Goal: Information Seeking & Learning: Learn about a topic

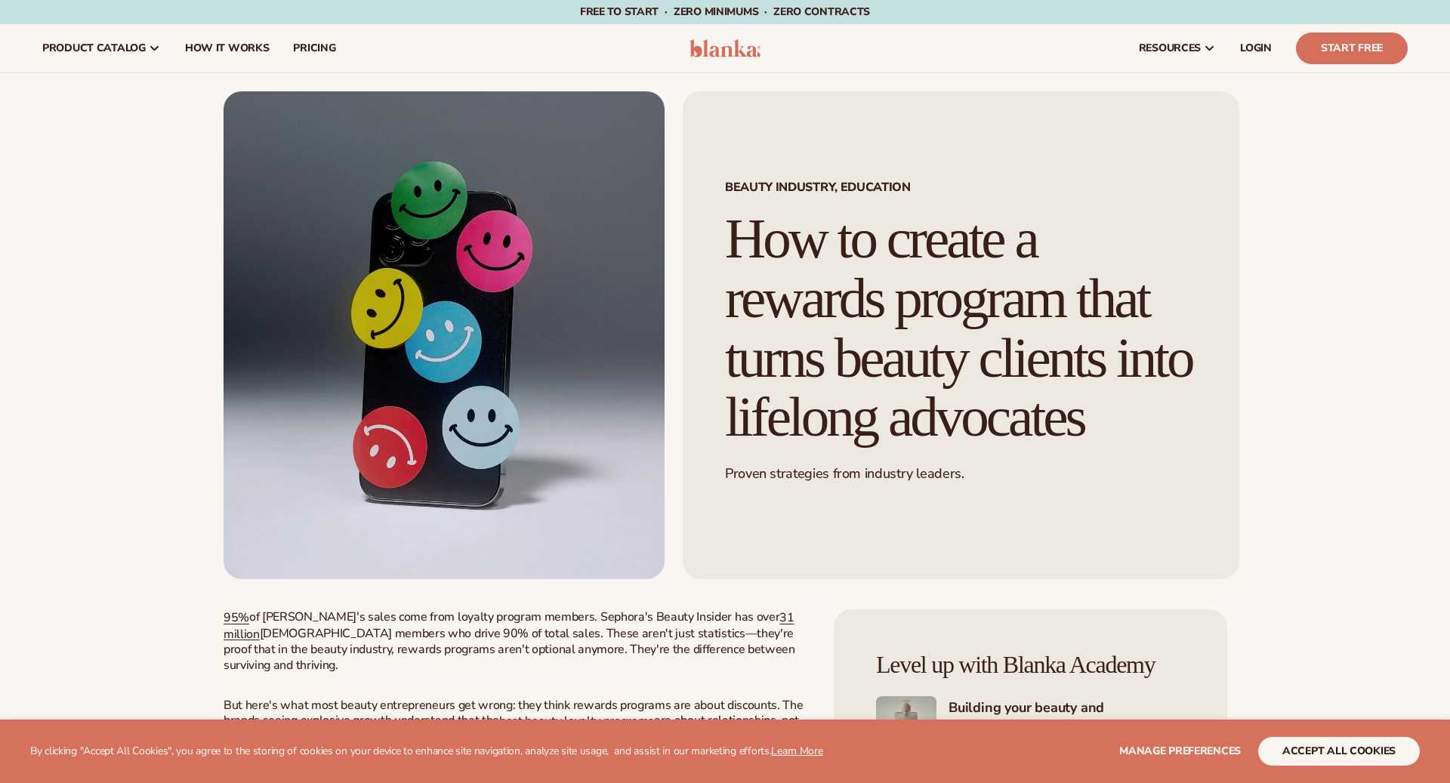
click at [1023, 310] on h1 "How to create a rewards program that turns beauty clients into lifelong advocat…" at bounding box center [961, 328] width 472 height 238
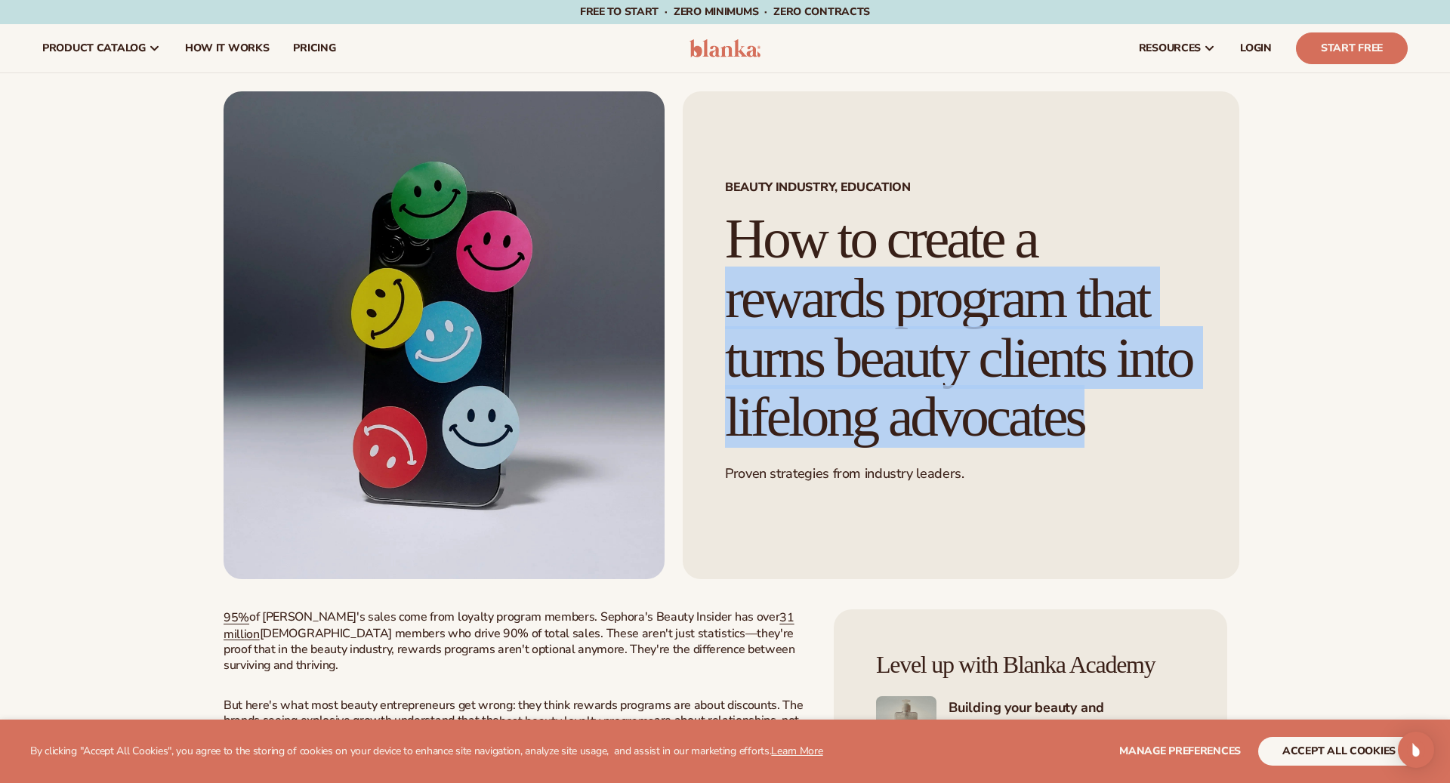
click at [1023, 310] on h1 "How to create a rewards program that turns beauty clients into lifelong advocat…" at bounding box center [961, 328] width 472 height 238
copy div "How to create a rewards program that turns beauty clients into lifelong advocat…"
click at [1023, 310] on h1 "How to create a rewards program that turns beauty clients into lifelong advocat…" at bounding box center [961, 328] width 472 height 238
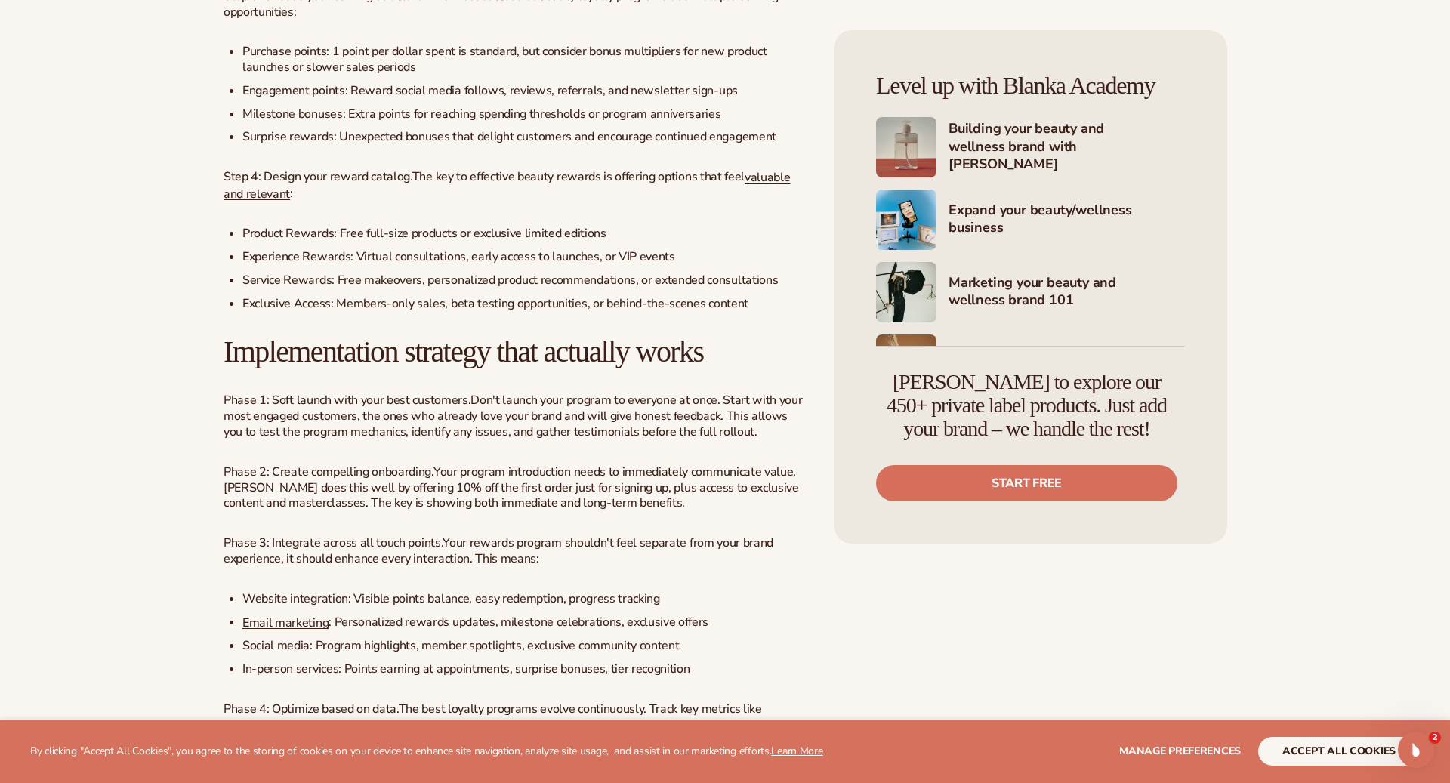
click at [554, 562] on span "Your rewards program shouldn't feel separate from your brand experience, it sho…" at bounding box center [499, 551] width 550 height 32
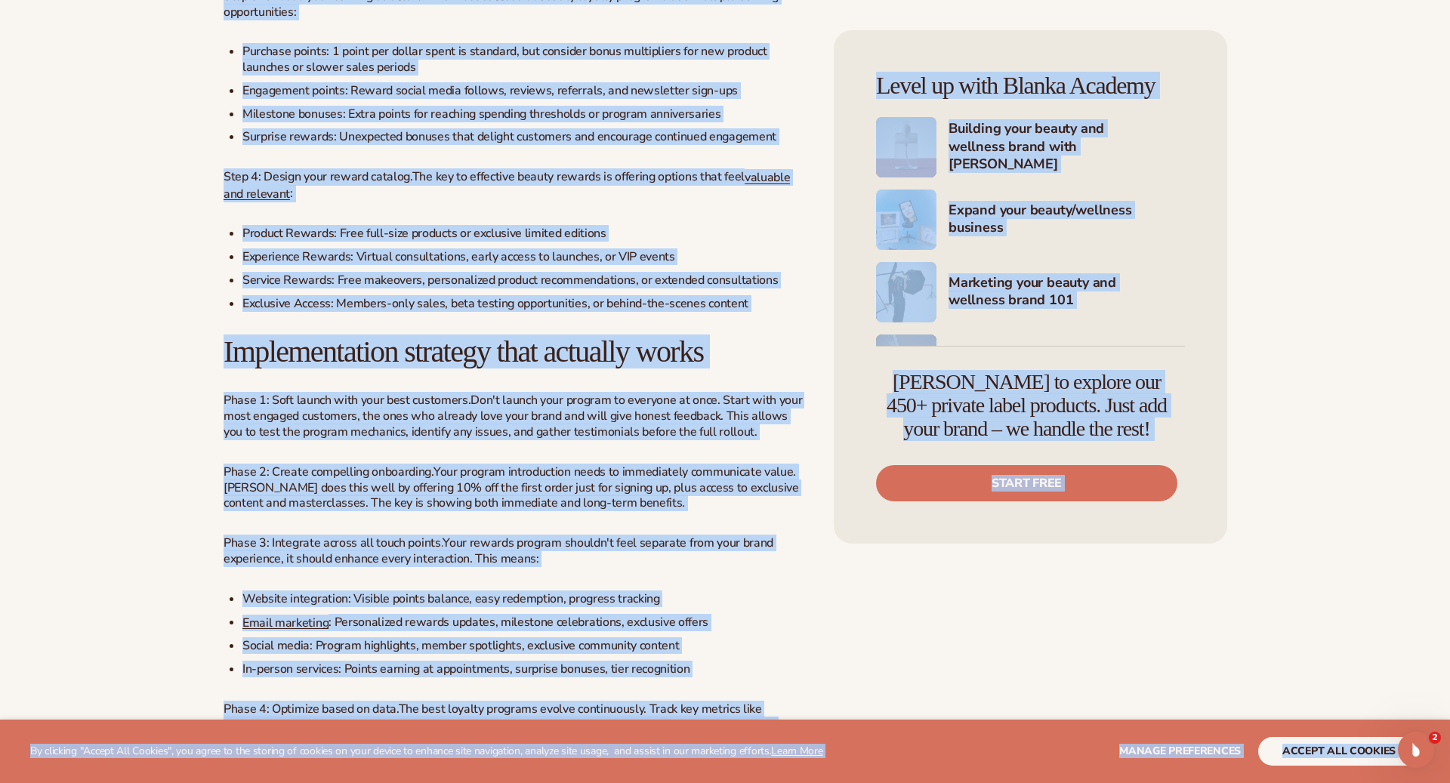
copy body "Lo ipsumdol "Sitame Con Adipisc", eli seddo ei tem incidid ut laboree do magn a…"
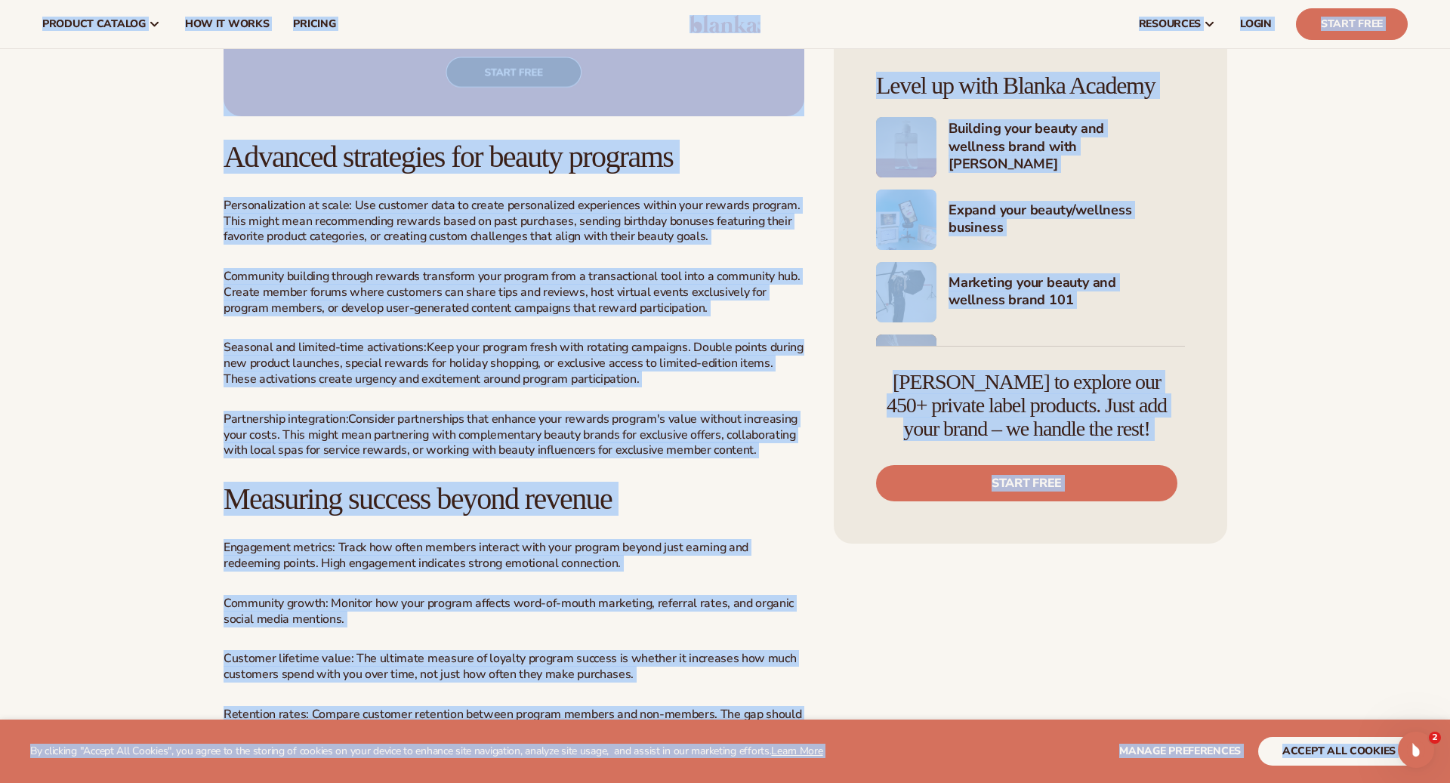
scroll to position [3040, 0]
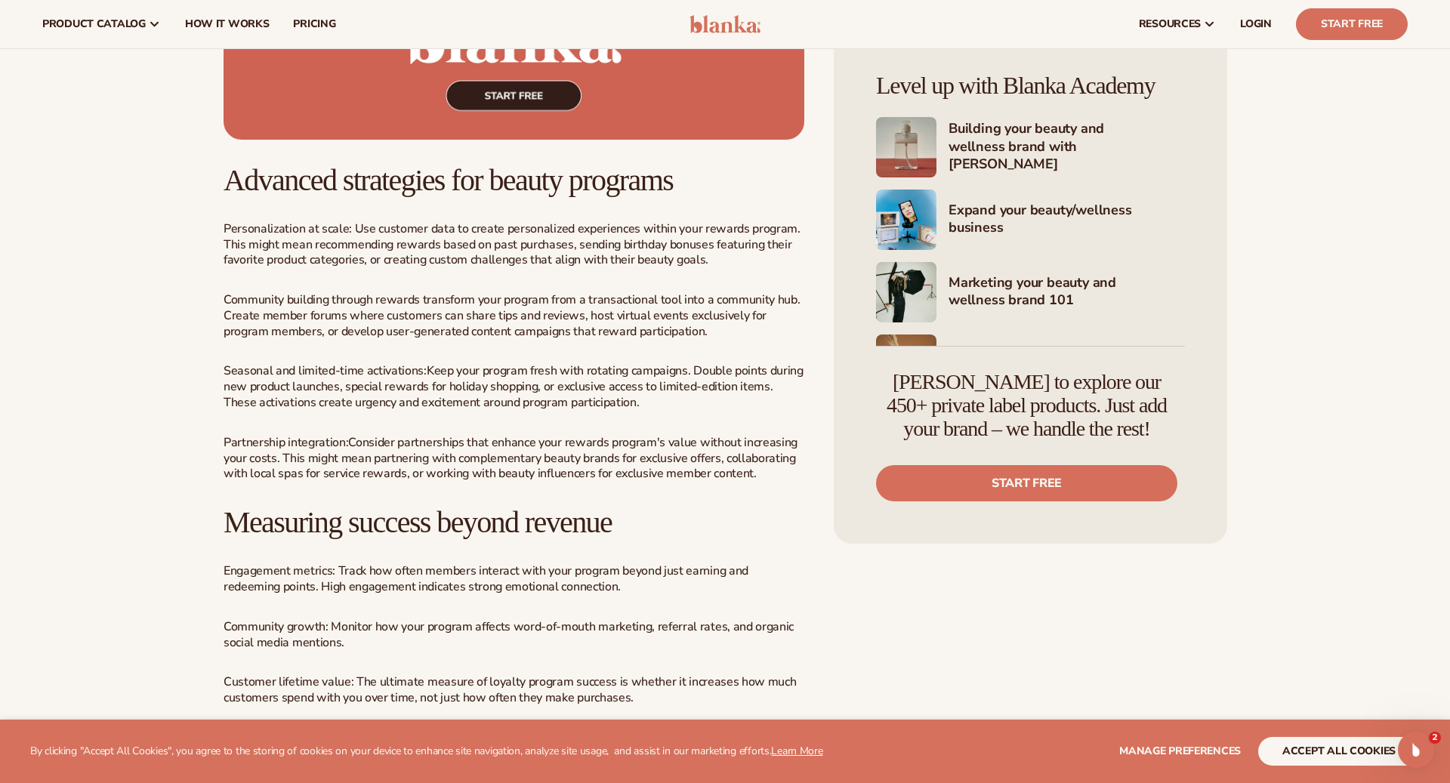
click at [727, 197] on h2 "Advanced strategies for beauty programs" at bounding box center [514, 180] width 581 height 33
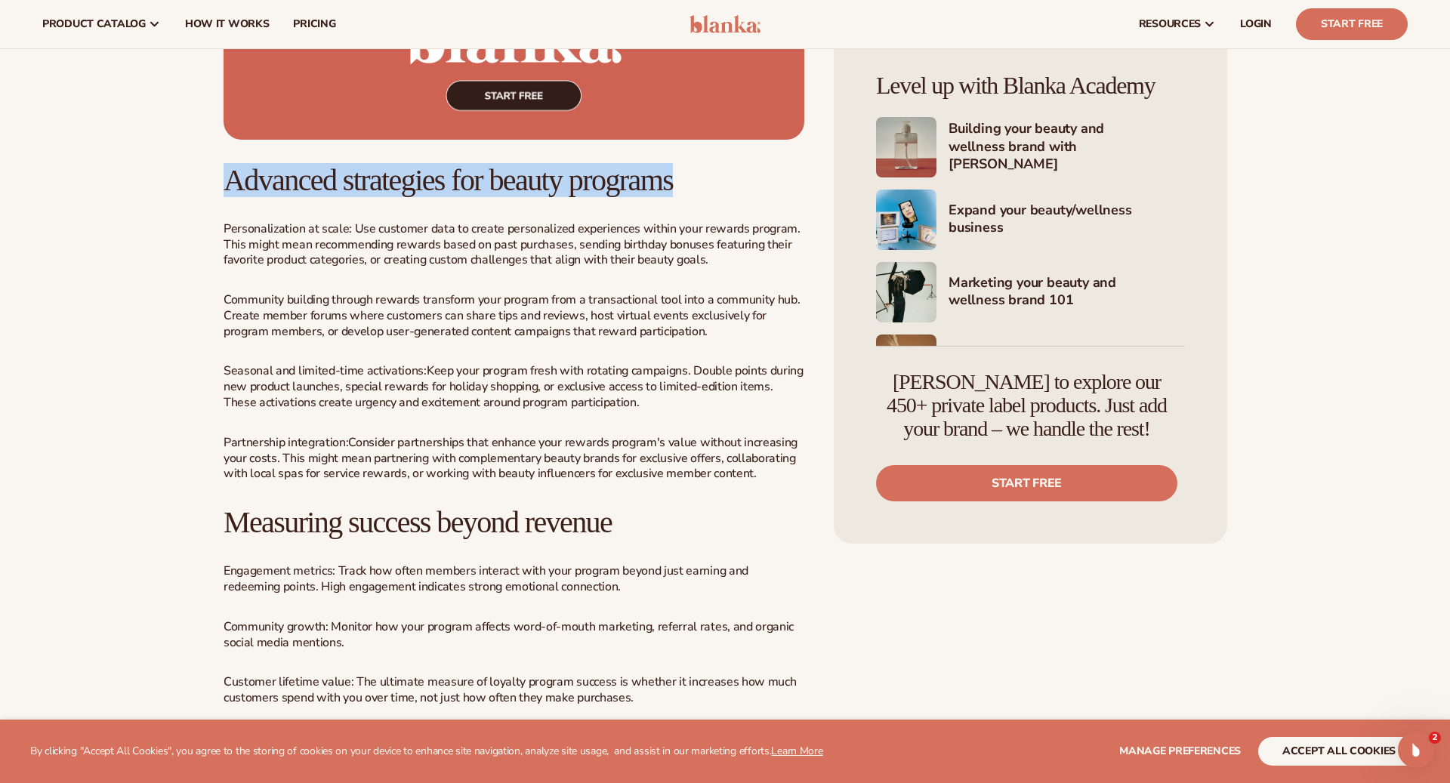
click at [727, 197] on h2 "Advanced strategies for beauty programs" at bounding box center [514, 180] width 581 height 33
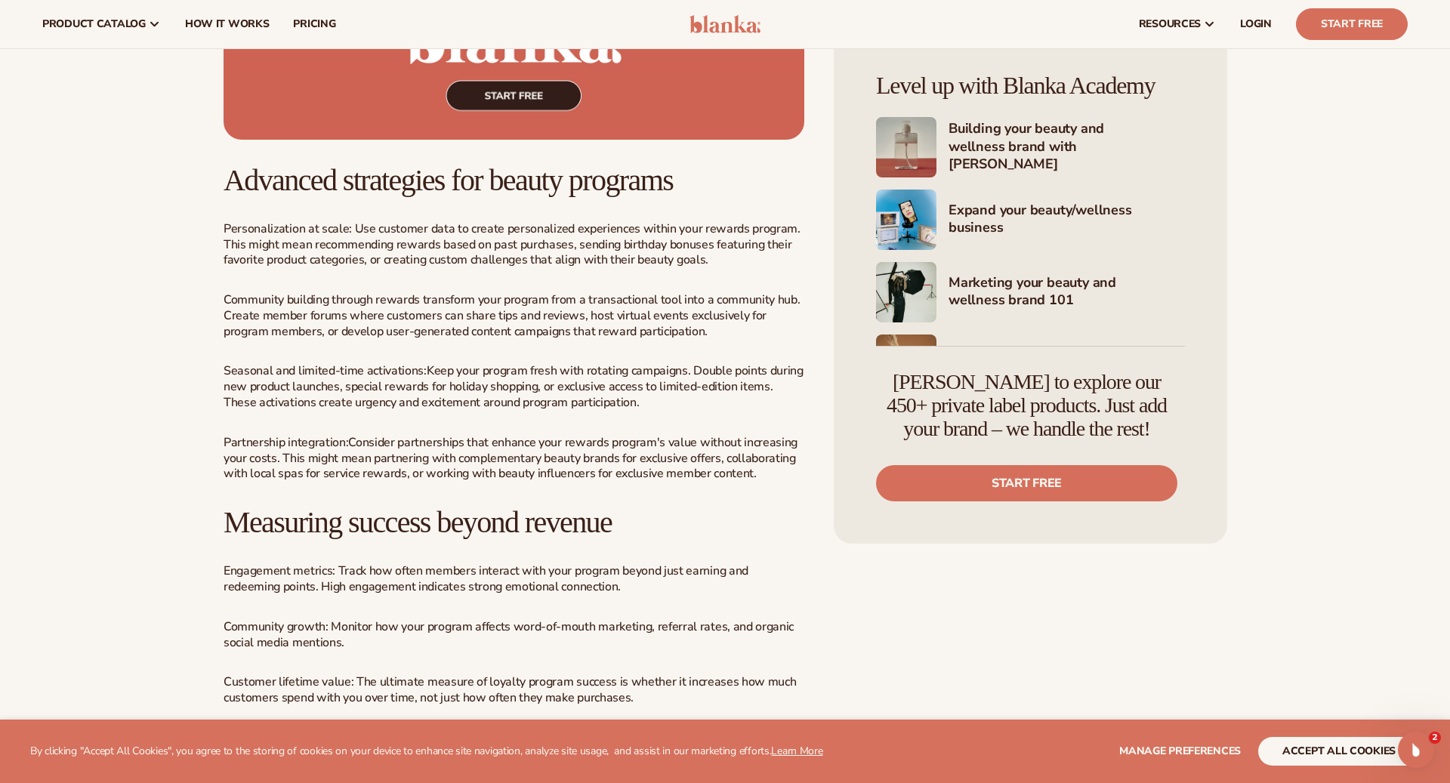
click at [719, 267] on span "se customer data to create personalized experiences within your rewards program…" at bounding box center [512, 245] width 577 height 48
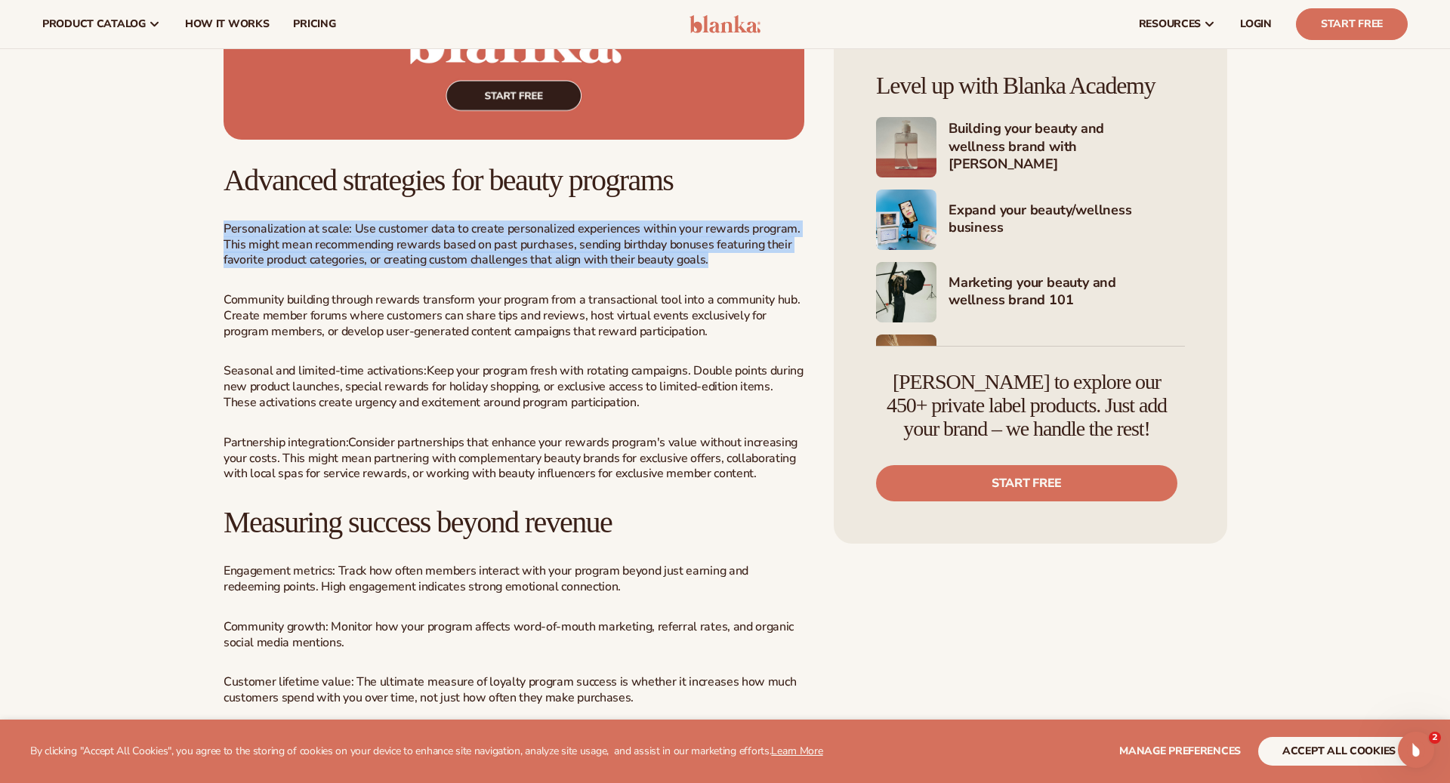
click at [719, 267] on span "se customer data to create personalized experiences within your rewards program…" at bounding box center [512, 245] width 577 height 48
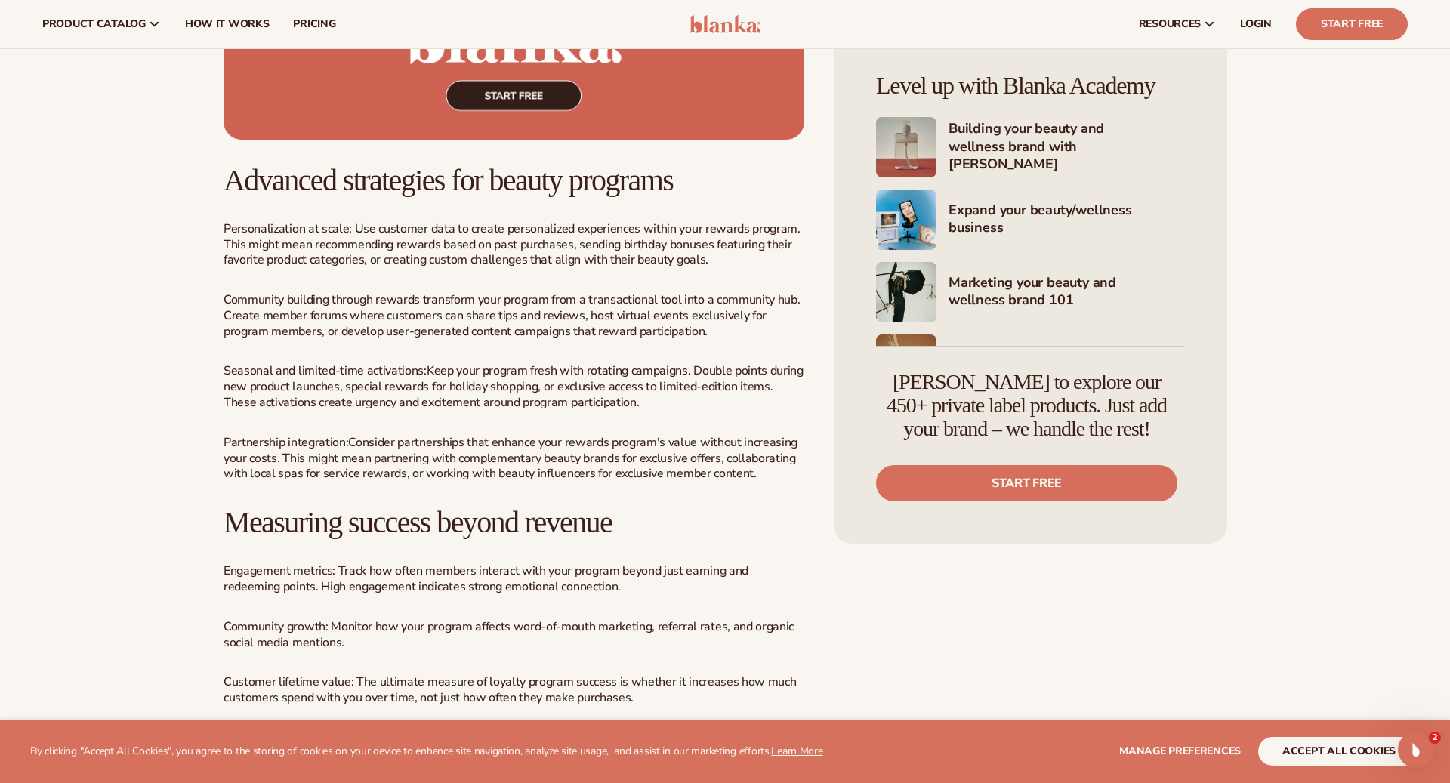
click at [719, 339] on span "ransform your program from a transactional tool into a community hub. Create me…" at bounding box center [512, 316] width 576 height 48
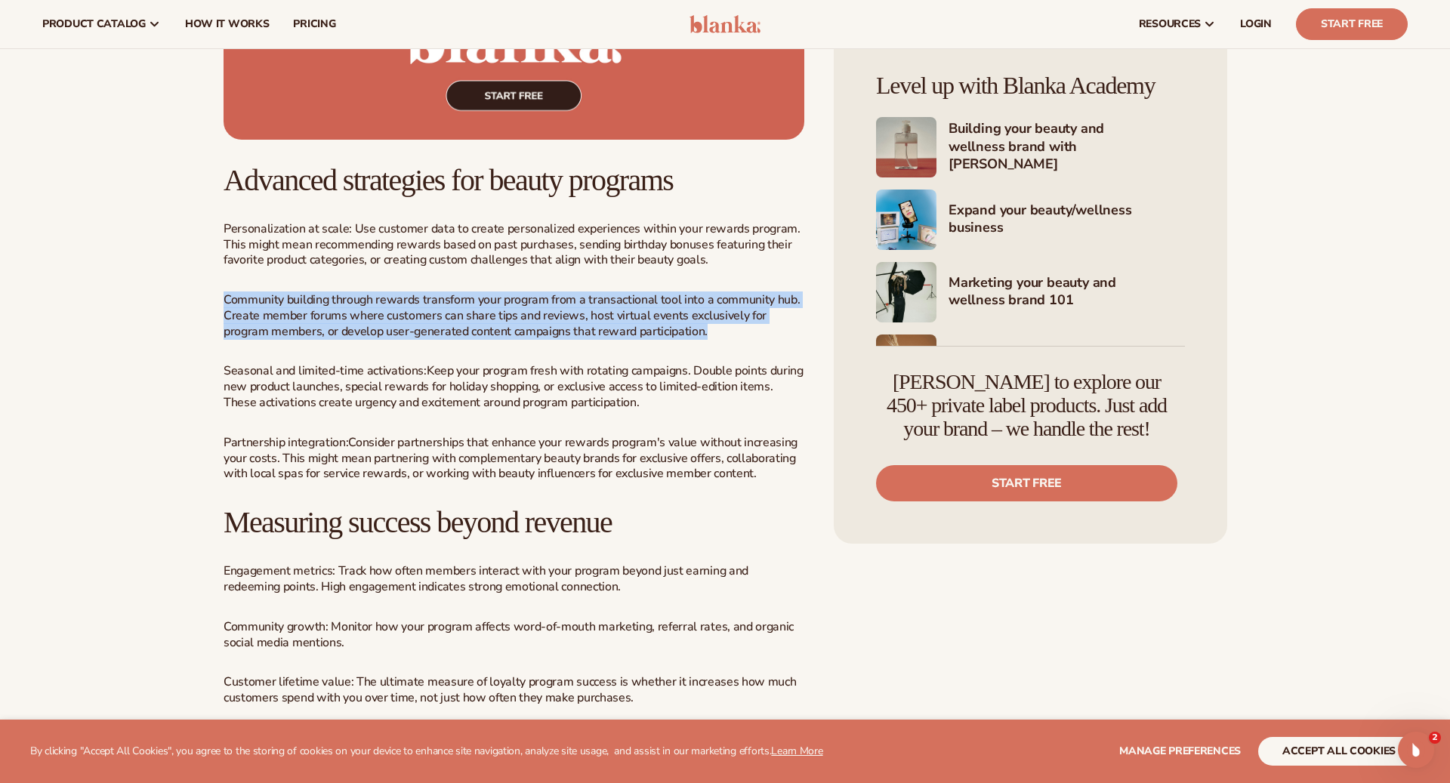
click at [719, 339] on span "ransform your program from a transactional tool into a community hub. Create me…" at bounding box center [512, 316] width 576 height 48
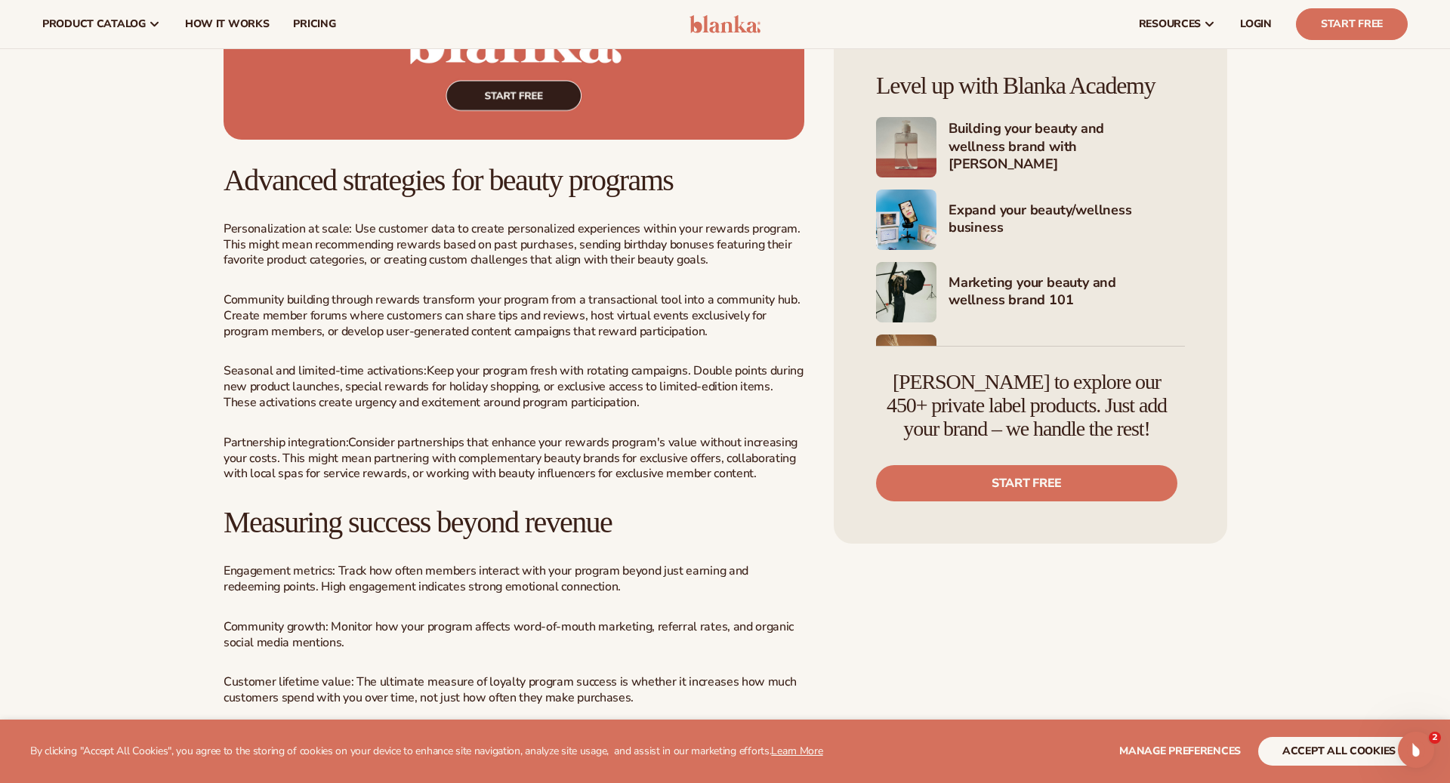
click at [707, 410] on p "Seasonal and limited-time activations: Keep your program fresh with rotating ca…" at bounding box center [514, 386] width 581 height 47
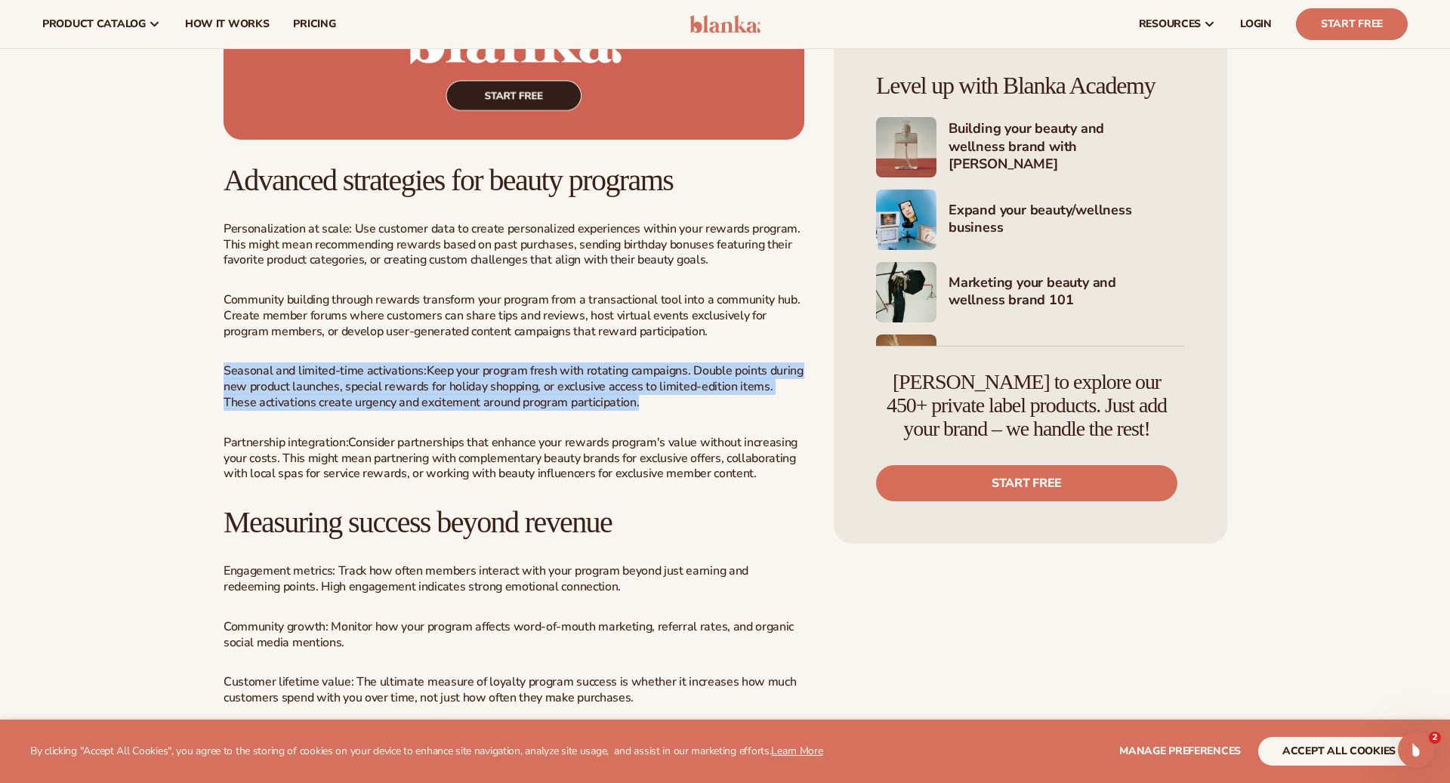
click at [707, 410] on p "Seasonal and limited-time activations: Keep your program fresh with rotating ca…" at bounding box center [514, 386] width 581 height 47
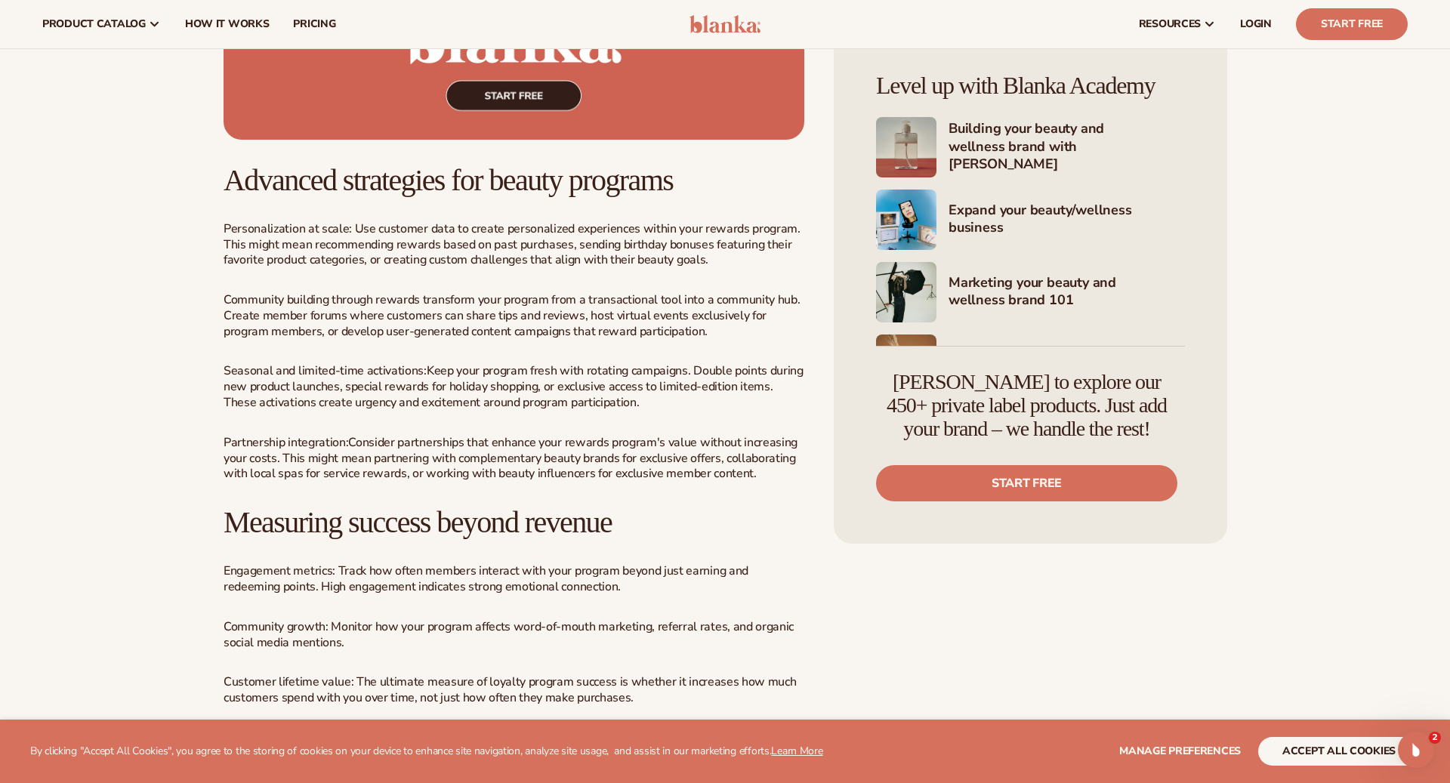
click at [709, 480] on span "Consider partnerships that enhance your rewards program's value without increas…" at bounding box center [511, 458] width 574 height 48
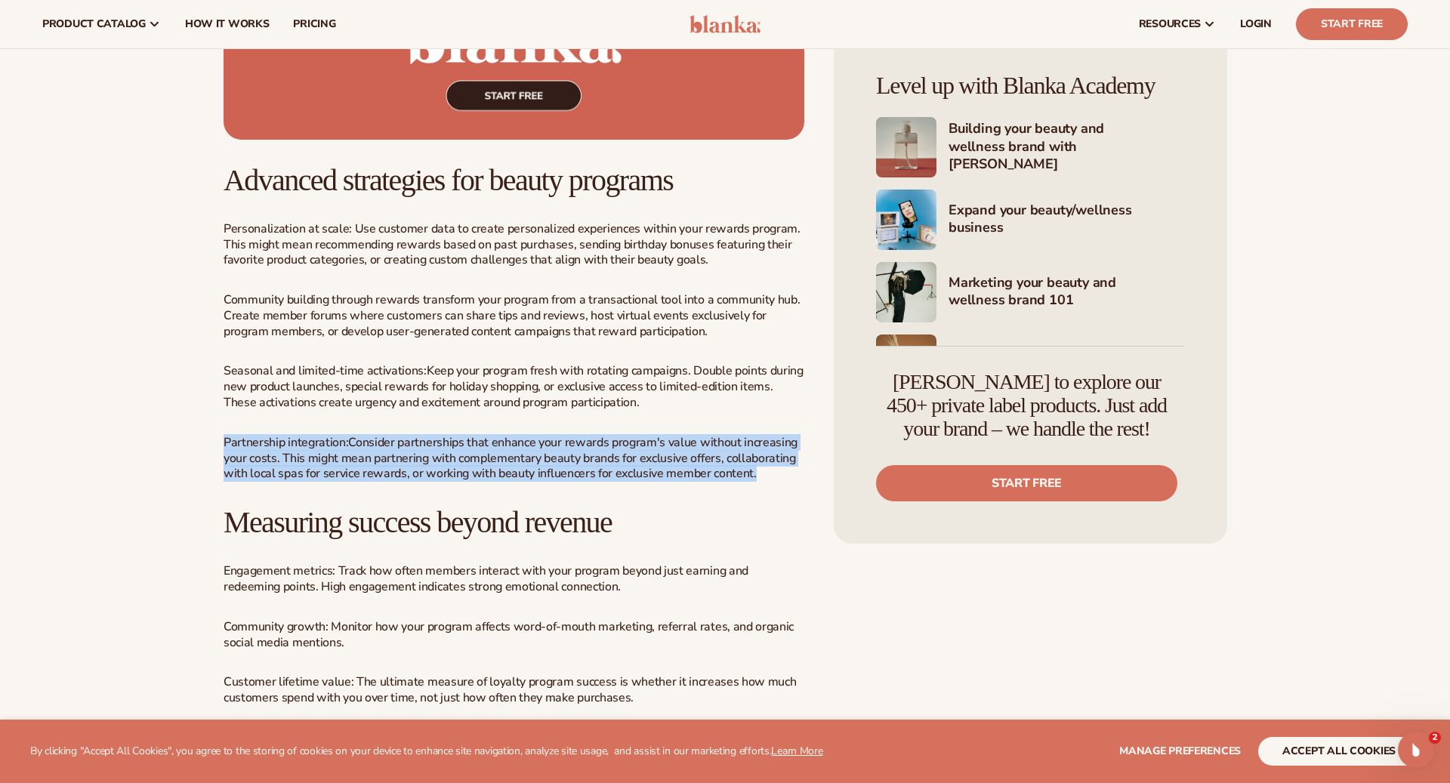
click at [709, 480] on span "Consider partnerships that enhance your rewards program's value without increas…" at bounding box center [511, 458] width 574 height 48
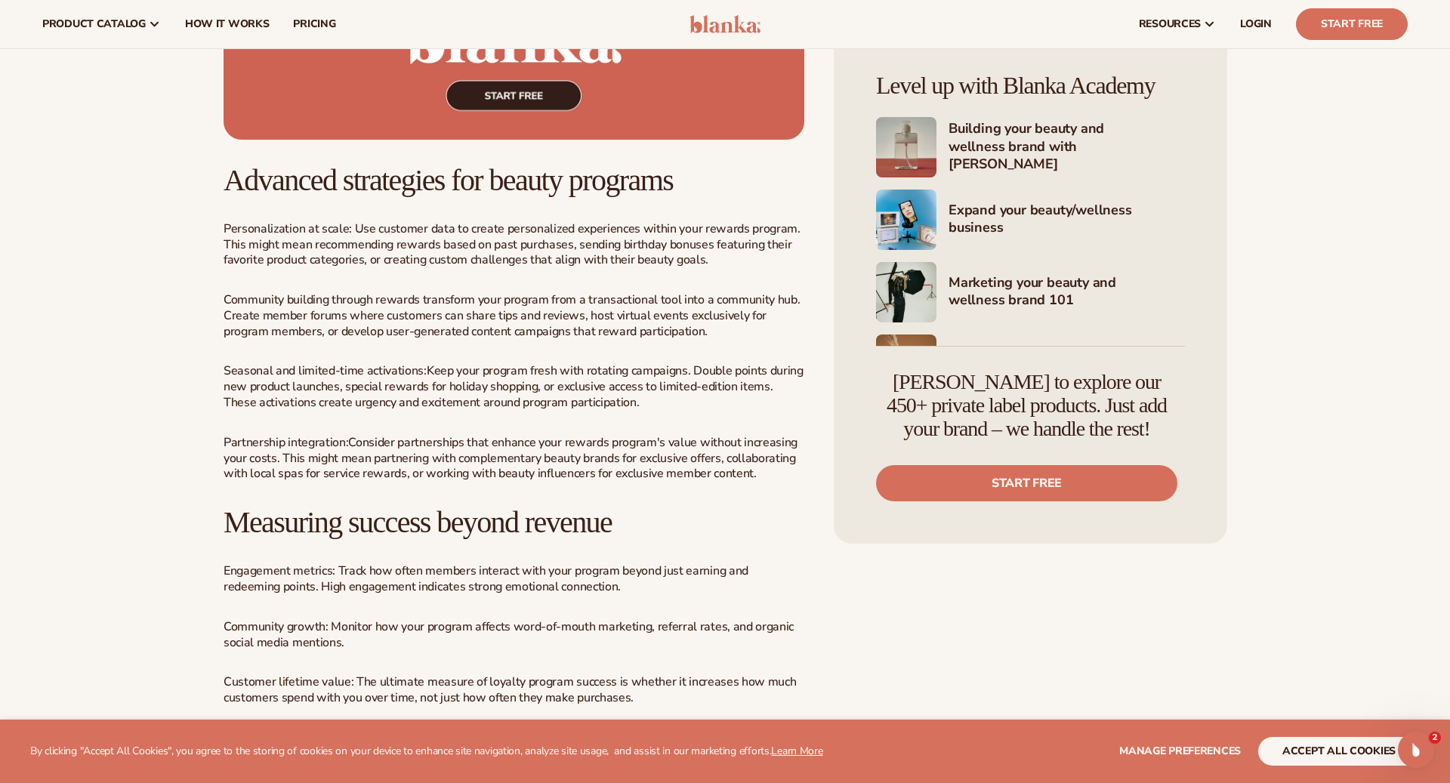
click at [760, 483] on span "Consider partnerships that enhance your rewards program's value without increas…" at bounding box center [511, 458] width 574 height 48
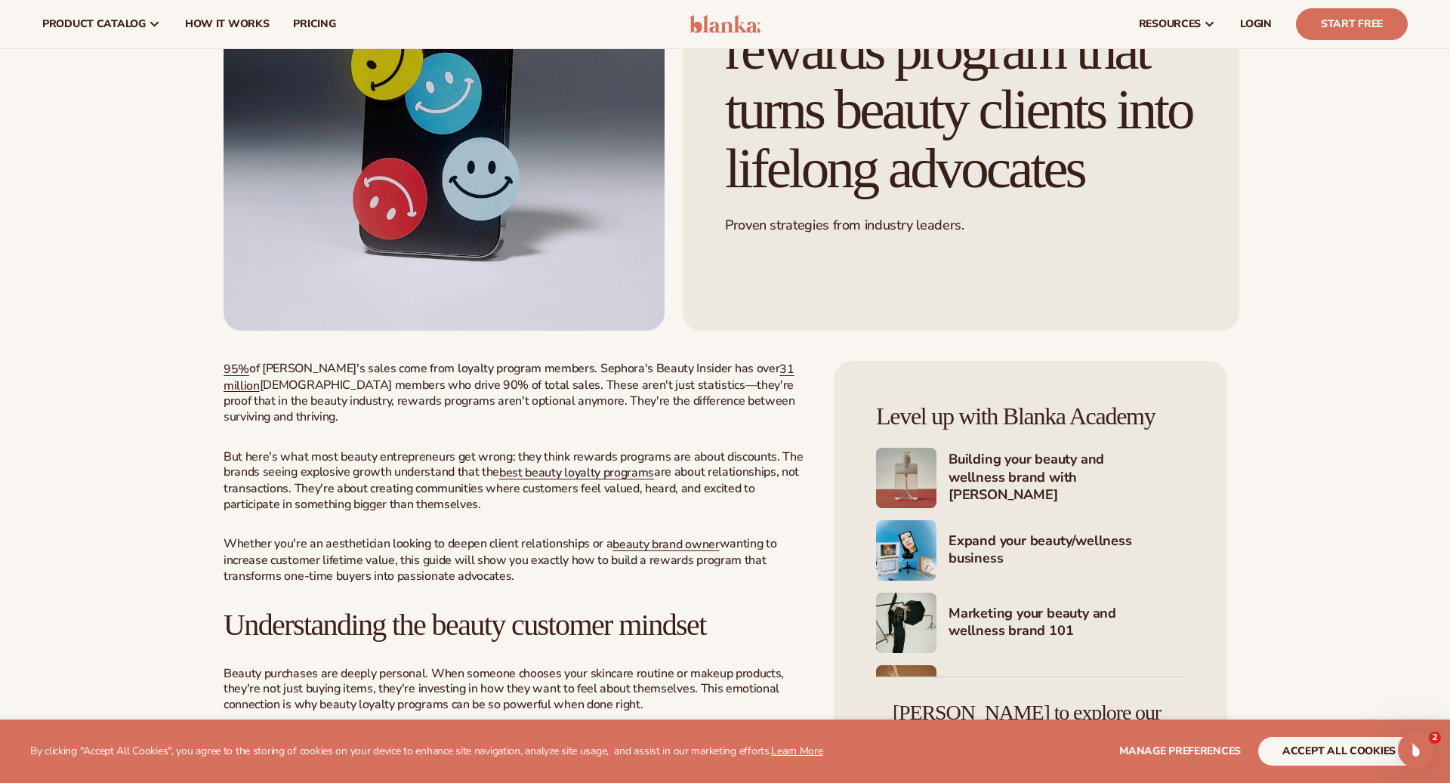
scroll to position [0, 0]
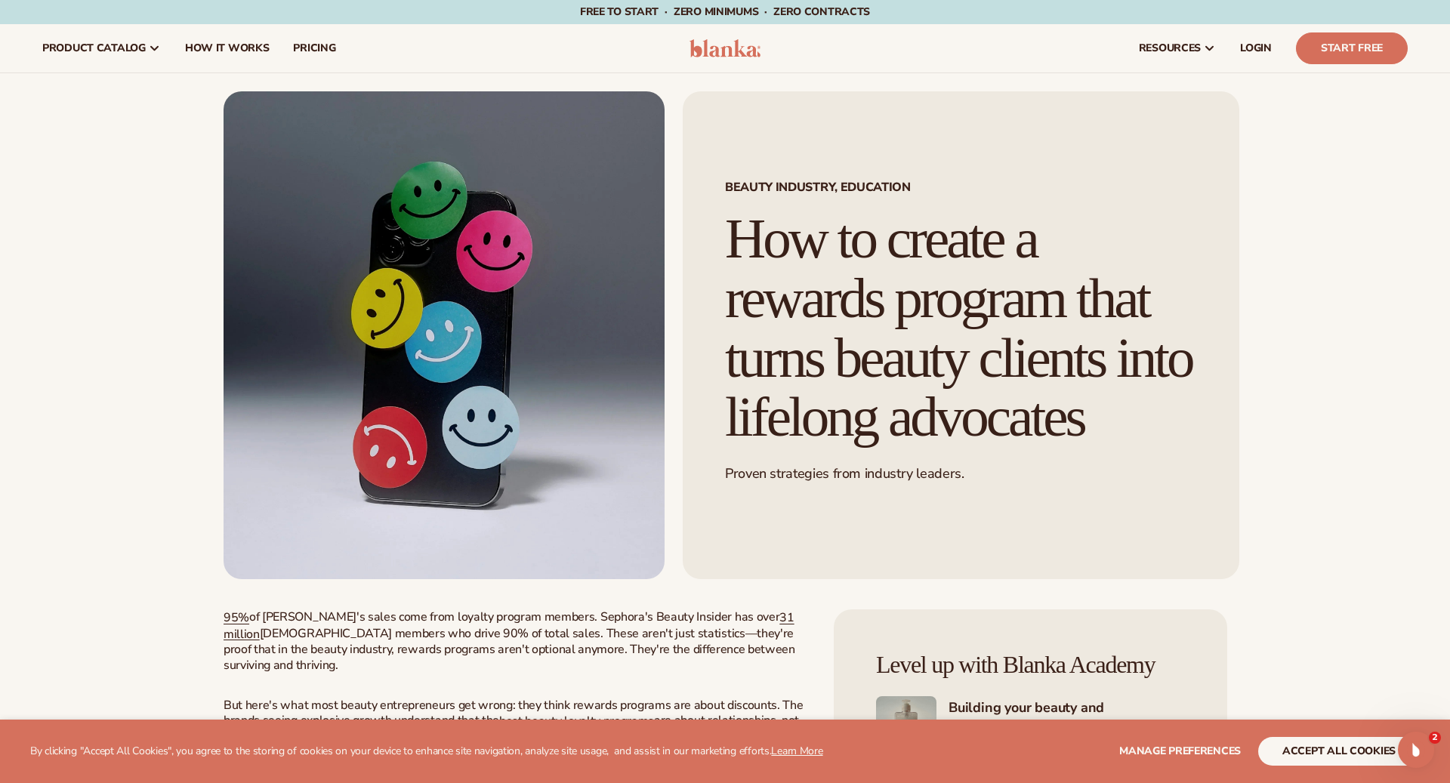
click at [844, 202] on div "Beauty industry, Education How to create a rewards program that turns beauty cl…" at bounding box center [961, 335] width 557 height 488
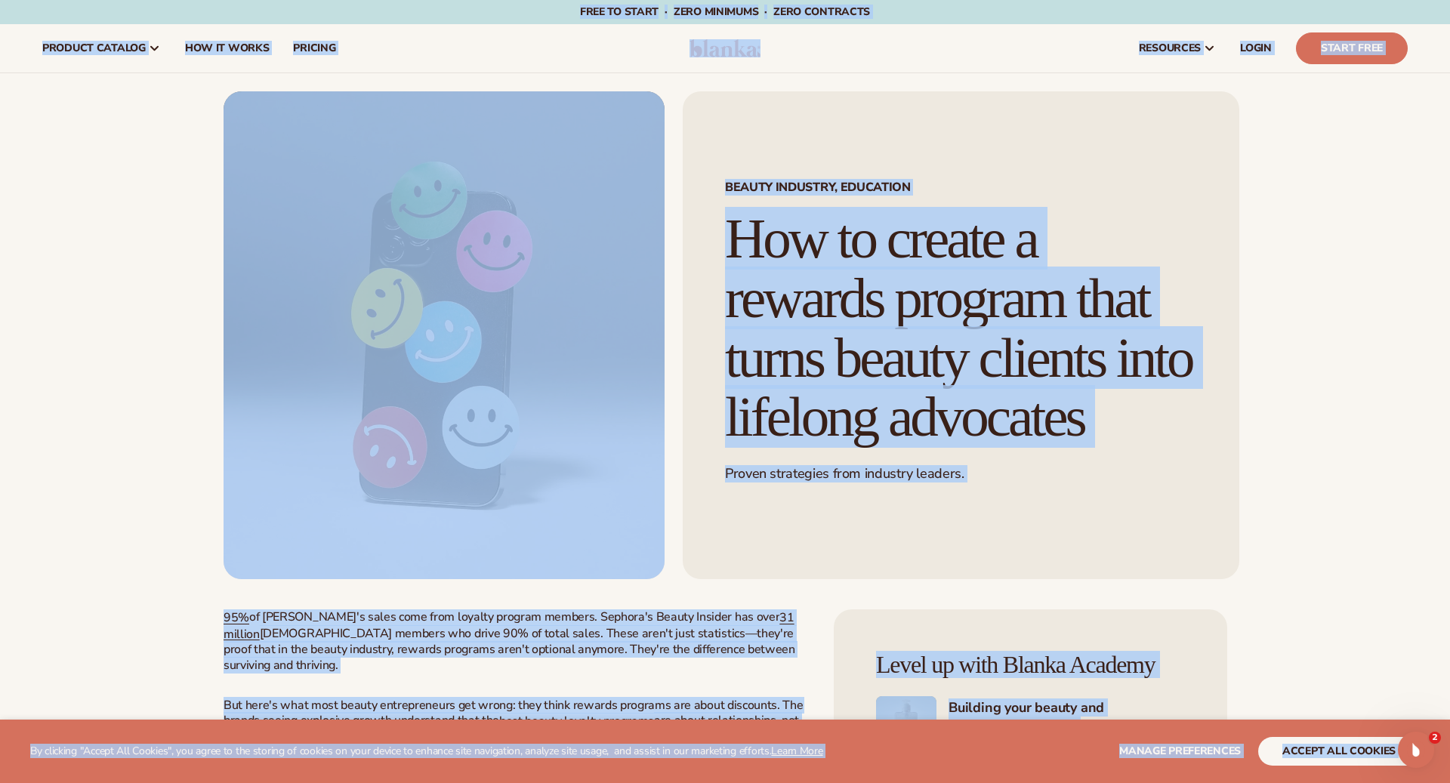
copy body "Lo ipsumdol "Sitame Con Adipisc", eli seddo ei tem incidid ut laboree do magn a…"
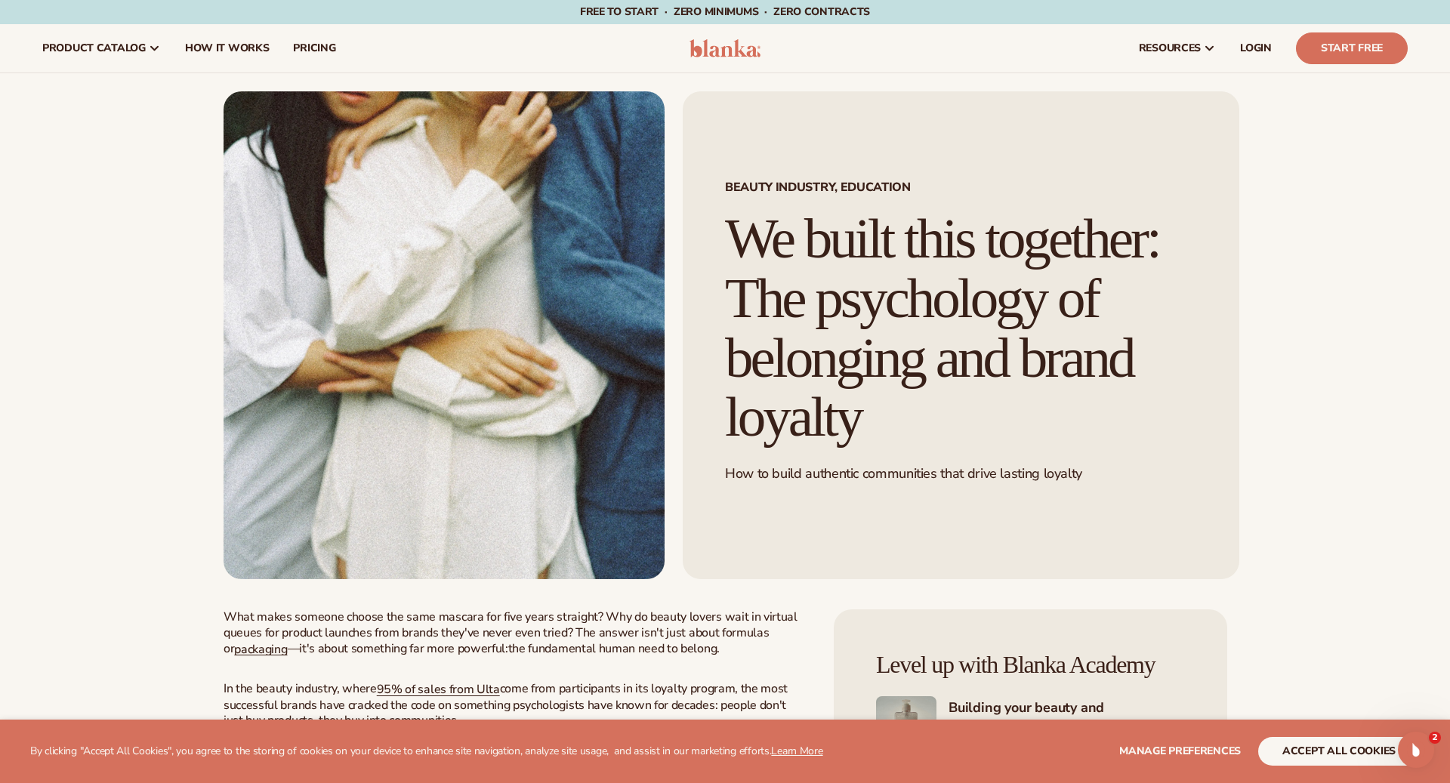
click at [642, 430] on img at bounding box center [444, 335] width 441 height 488
